Goal: Task Accomplishment & Management: Use online tool/utility

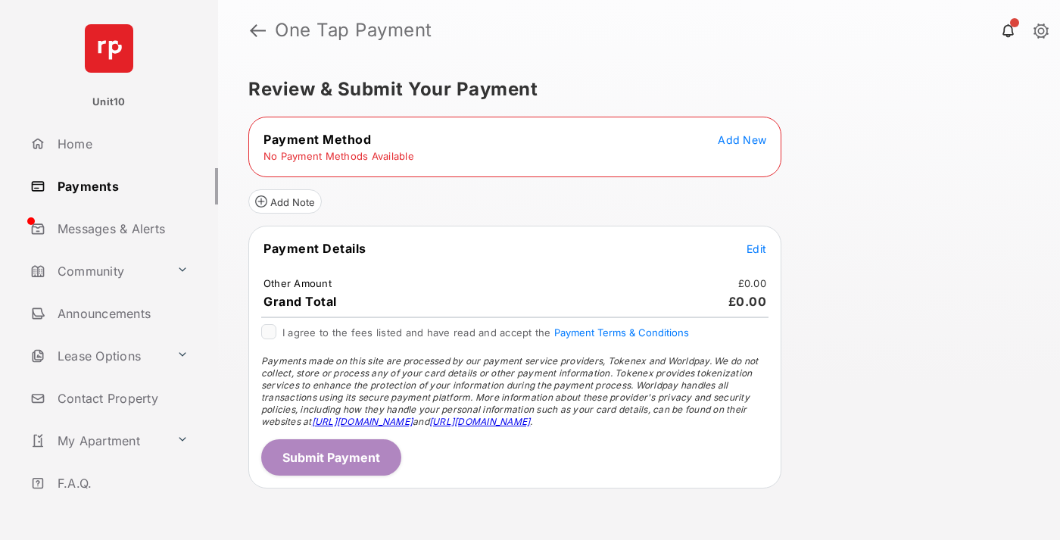
click at [742, 139] on span "Add New" at bounding box center [742, 139] width 48 height 13
